Goal: Task Accomplishment & Management: Manage account settings

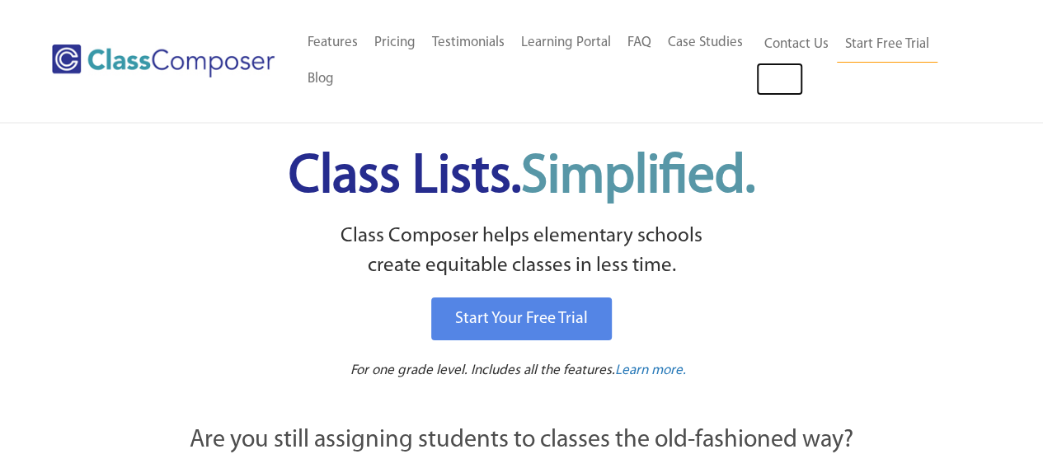
click at [782, 89] on link "Log In" at bounding box center [779, 79] width 47 height 33
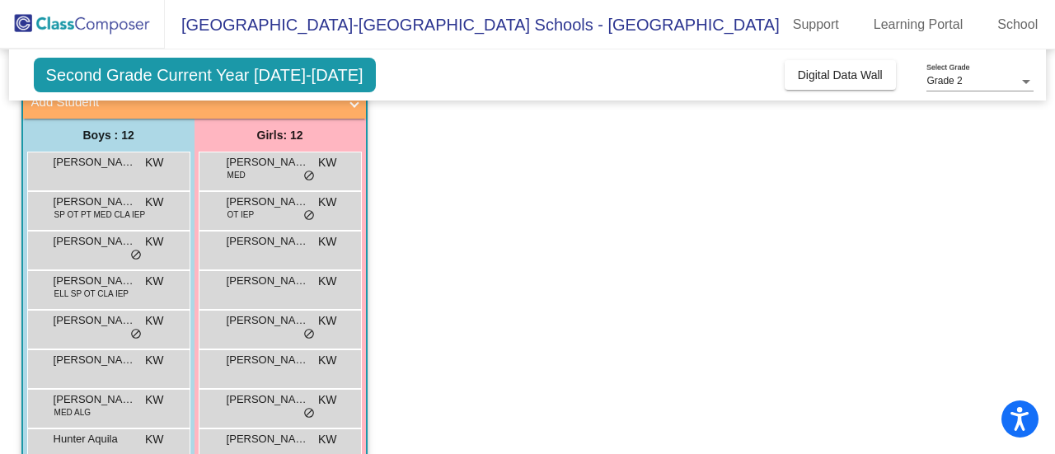
scroll to position [112, 0]
click at [231, 284] on span "[PERSON_NAME]" at bounding box center [268, 281] width 82 height 16
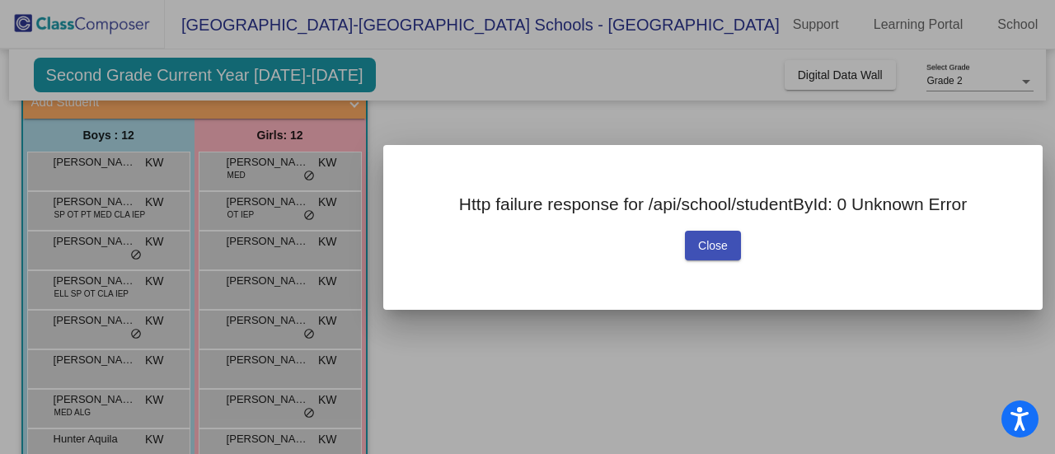
click at [706, 239] on span "Close" at bounding box center [713, 245] width 30 height 13
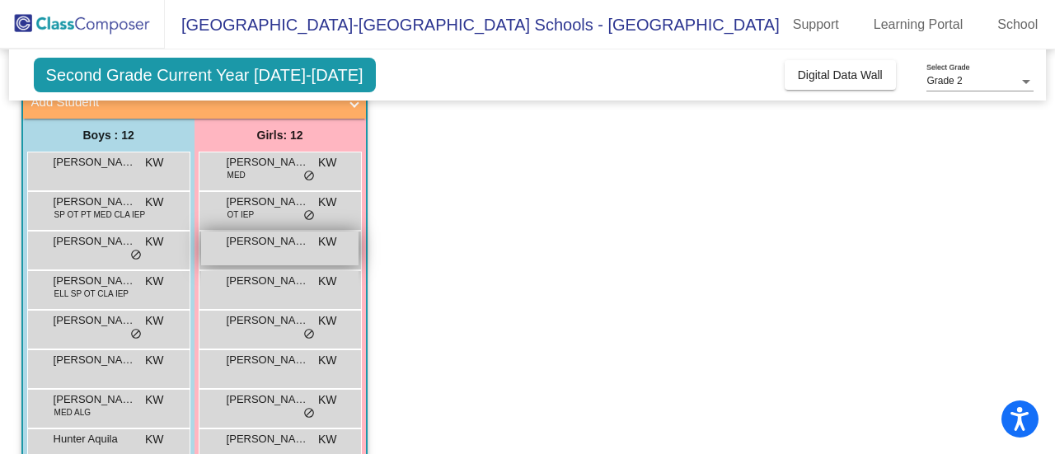
click at [287, 238] on span "[PERSON_NAME]" at bounding box center [268, 241] width 82 height 16
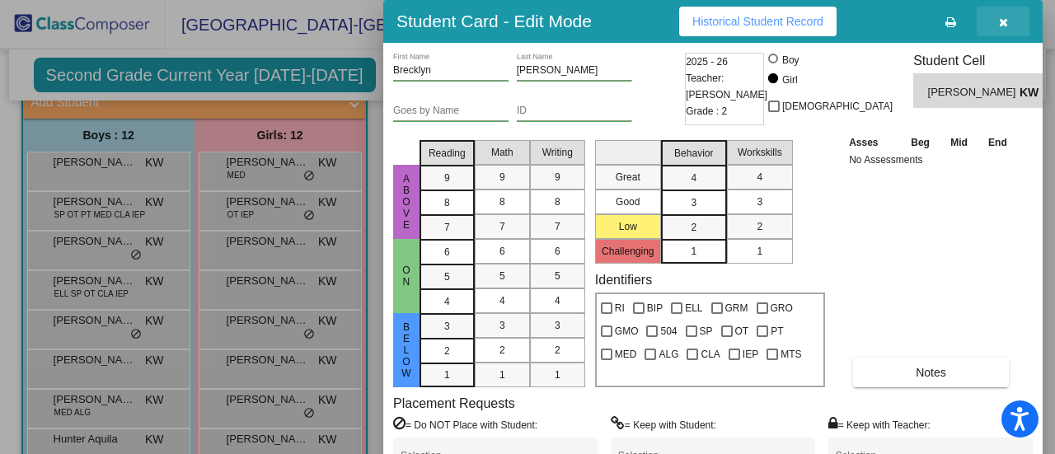
click at [1007, 23] on icon "button" at bounding box center [1003, 22] width 9 height 12
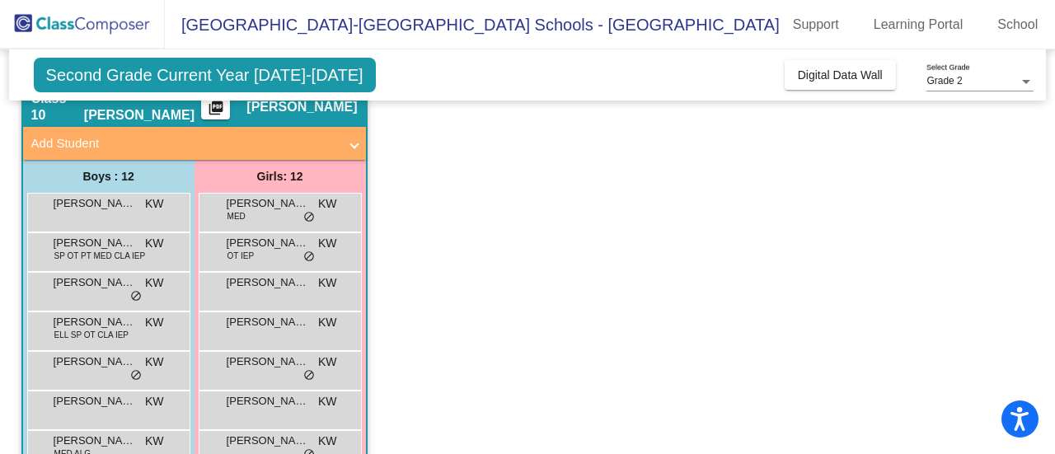
scroll to position [0, 0]
